Goal: Information Seeking & Learning: Learn about a topic

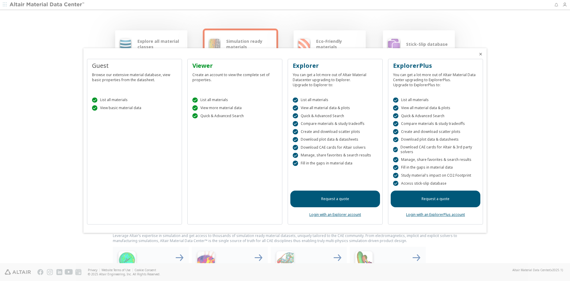
click at [481, 54] on icon "Close" at bounding box center [480, 54] width 5 height 5
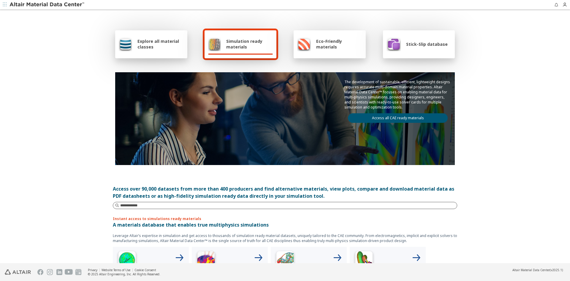
click at [133, 205] on input at bounding box center [288, 205] width 337 height 6
type input "**"
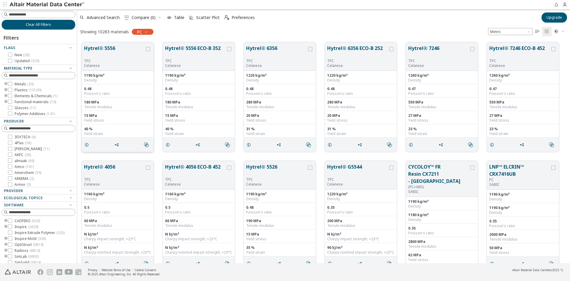
scroll to position [221, 488]
click at [107, 47] on button "Hytrel® 5556" at bounding box center [114, 52] width 61 height 14
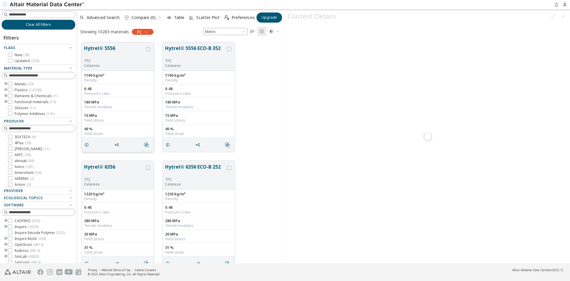
scroll to position [221, 203]
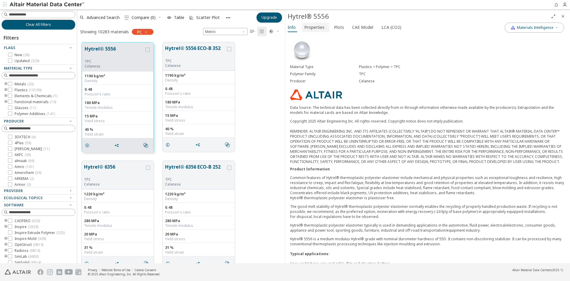
click at [309, 27] on span "Properties" at bounding box center [314, 28] width 20 height 10
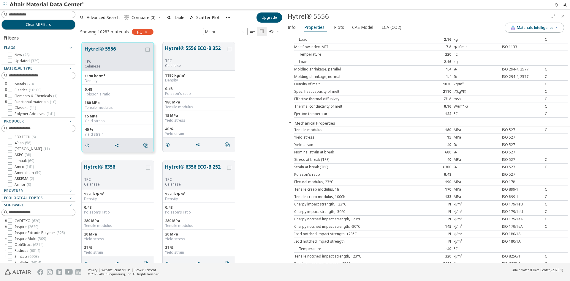
scroll to position [30, 0]
click at [337, 26] on span "Plots" at bounding box center [339, 28] width 10 height 10
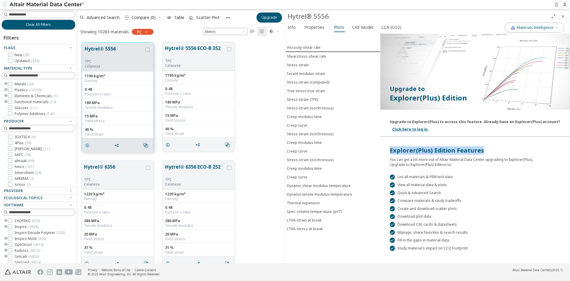
drag, startPoint x: 389, startPoint y: 151, endPoint x: 484, endPoint y: 146, distance: 95.4
click at [484, 147] on div "Explorer(Plus) Edition Features" at bounding box center [475, 150] width 171 height 8
click at [532, 131] on div "Upgrade to Explorer(Plus) to access this feature. Already have an Explorer(Plus…" at bounding box center [475, 124] width 190 height 25
click at [266, 19] on span "Upgrade" at bounding box center [269, 17] width 15 height 5
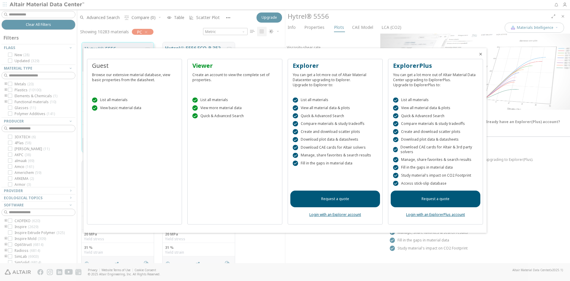
click at [440, 214] on link "Login with an ExplorerPlus account" at bounding box center [435, 214] width 59 height 5
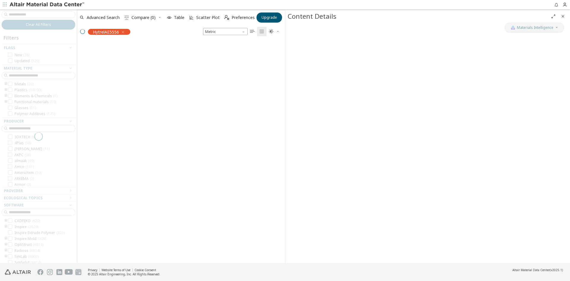
scroll to position [221, 203]
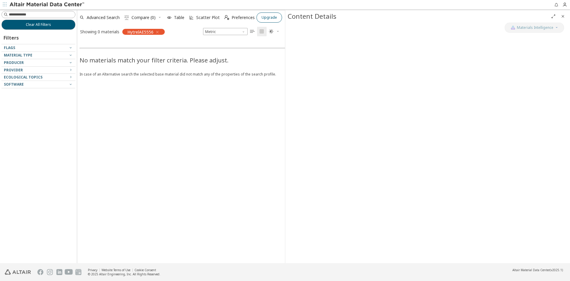
click at [264, 18] on span "Upgrade" at bounding box center [269, 17] width 15 height 5
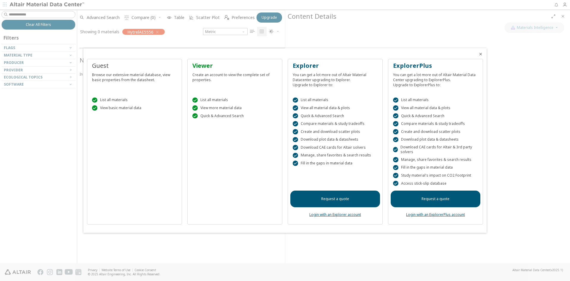
click at [438, 213] on link "Login with an ExplorerPlus account" at bounding box center [435, 214] width 59 height 5
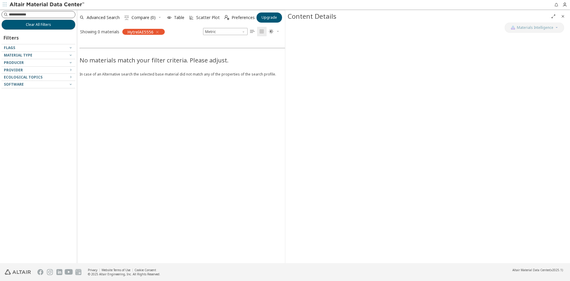
click at [66, 15] on input at bounding box center [42, 15] width 66 height 6
type input "********"
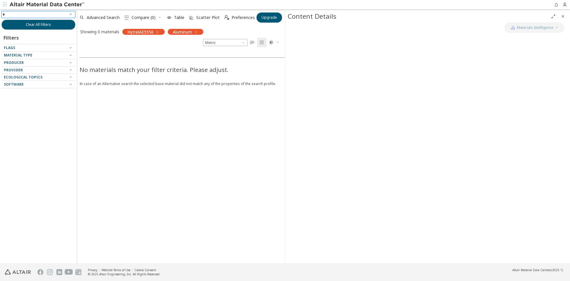
type input "**"
click at [157, 31] on icon "button" at bounding box center [157, 32] width 5 height 5
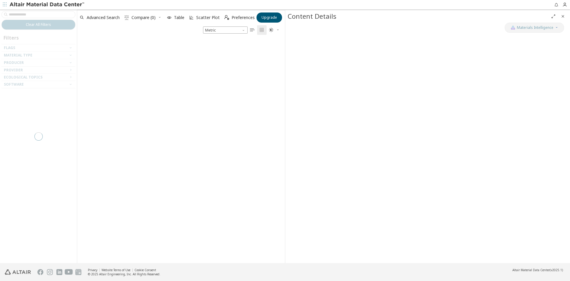
click at [43, 15] on div at bounding box center [38, 136] width 77 height 253
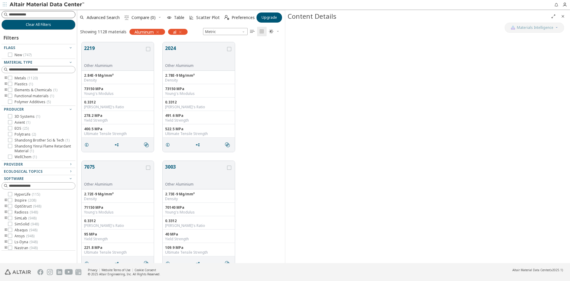
scroll to position [221, 203]
click at [117, 63] on button "2219" at bounding box center [114, 54] width 61 height 19
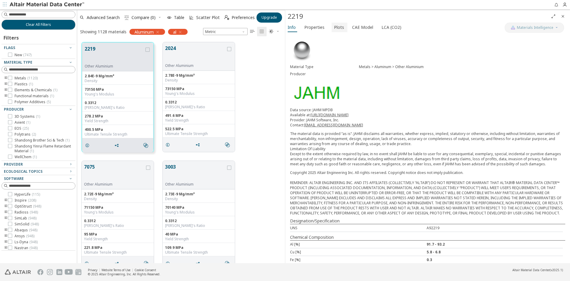
click at [341, 29] on span "Plots" at bounding box center [339, 28] width 10 height 10
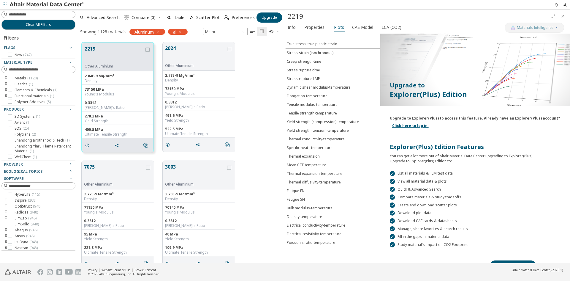
scroll to position [14, 0]
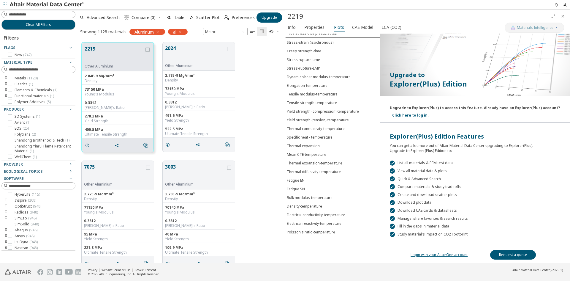
click at [411, 115] on link "Click here to log in." at bounding box center [410, 115] width 37 height 5
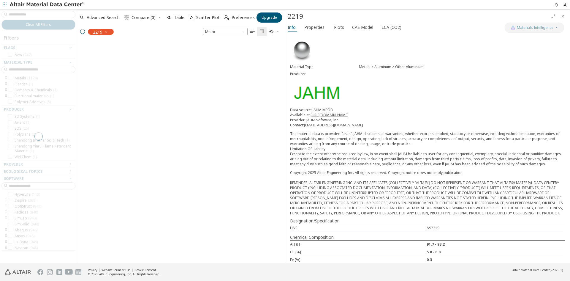
scroll to position [221, 203]
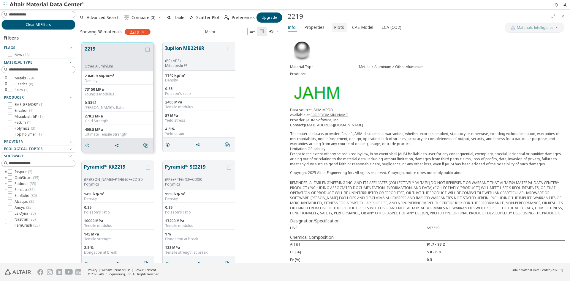
click at [336, 25] on span "Plots" at bounding box center [339, 28] width 10 height 10
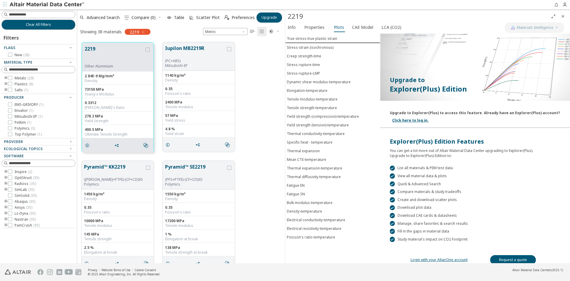
scroll to position [14, 0]
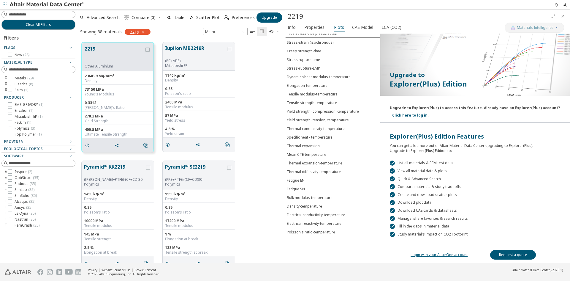
click at [439, 254] on link "Login with your AltairOne account" at bounding box center [439, 254] width 57 height 5
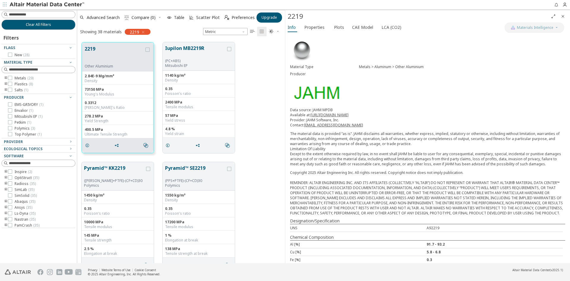
scroll to position [221, 203]
click at [336, 28] on span "Plots" at bounding box center [339, 28] width 10 height 10
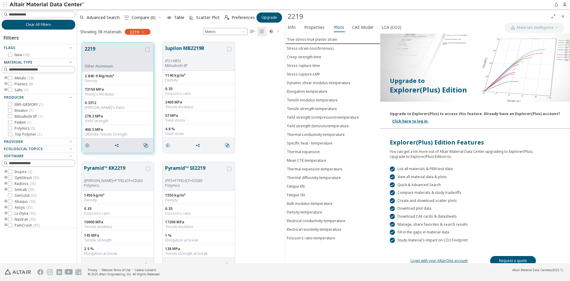
scroll to position [14, 0]
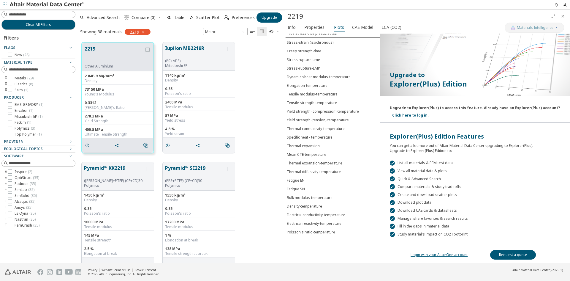
click at [438, 253] on link "Login with your AltairOne account" at bounding box center [439, 254] width 57 height 5
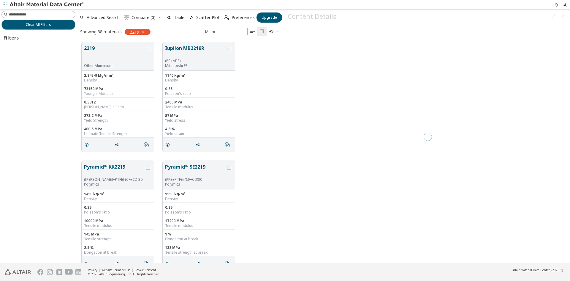
scroll to position [221, 203]
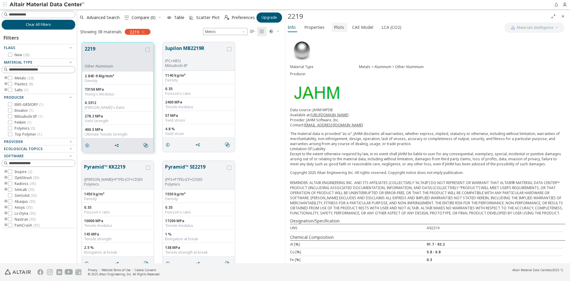
click at [338, 29] on span "Plots" at bounding box center [339, 28] width 10 height 10
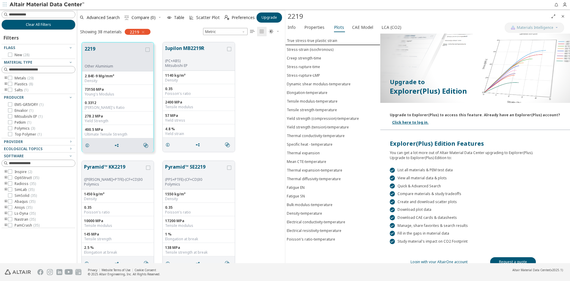
scroll to position [0, 0]
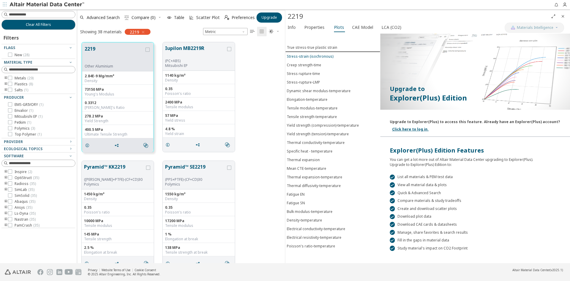
click at [326, 56] on div "Stress-strain (isochronous)" at bounding box center [310, 56] width 47 height 5
click at [312, 66] on div "Creep strength-time" at bounding box center [304, 64] width 34 height 5
